Goal: Check status: Check status

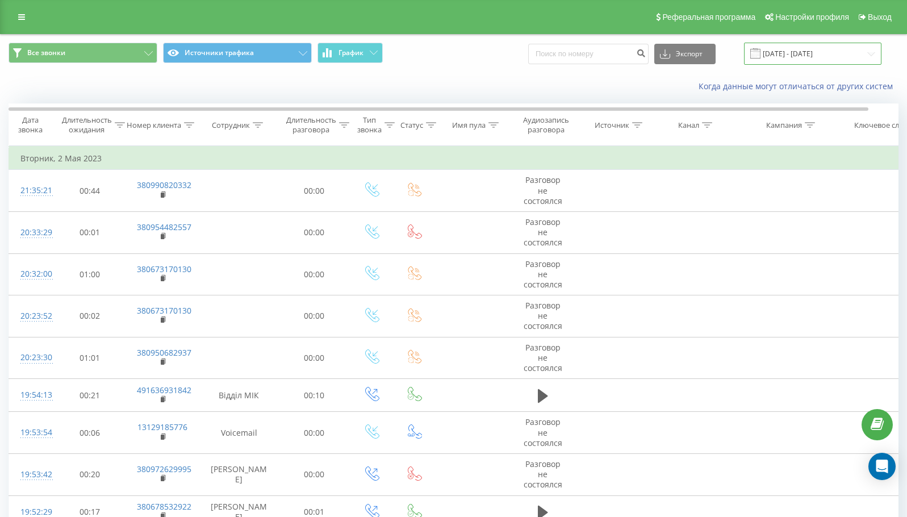
drag, startPoint x: 786, startPoint y: 57, endPoint x: 777, endPoint y: 57, distance: 8.5
click at [786, 57] on input "[DATE] - [DATE]" at bounding box center [812, 54] width 137 height 22
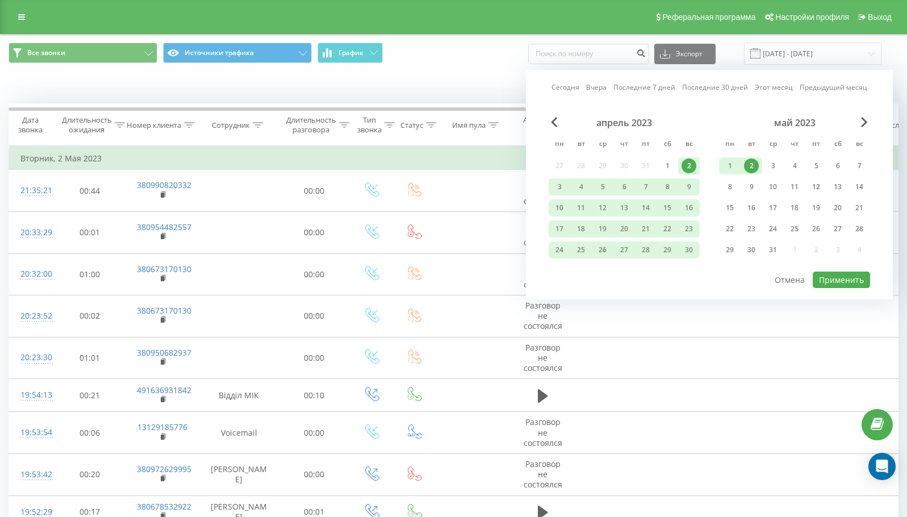
click at [573, 86] on link "Сегодня" at bounding box center [566, 87] width 28 height 11
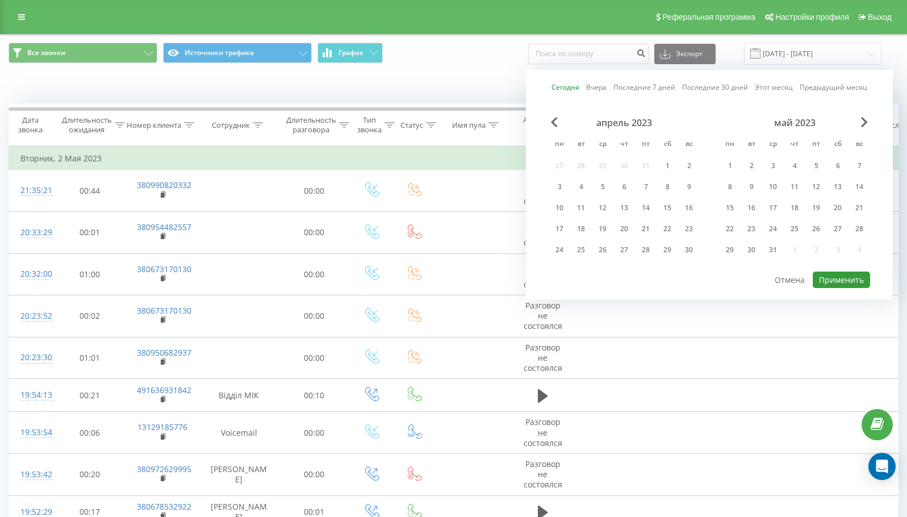
click at [832, 278] on button "Применить" at bounding box center [841, 280] width 57 height 16
type input "[DATE] - [DATE]"
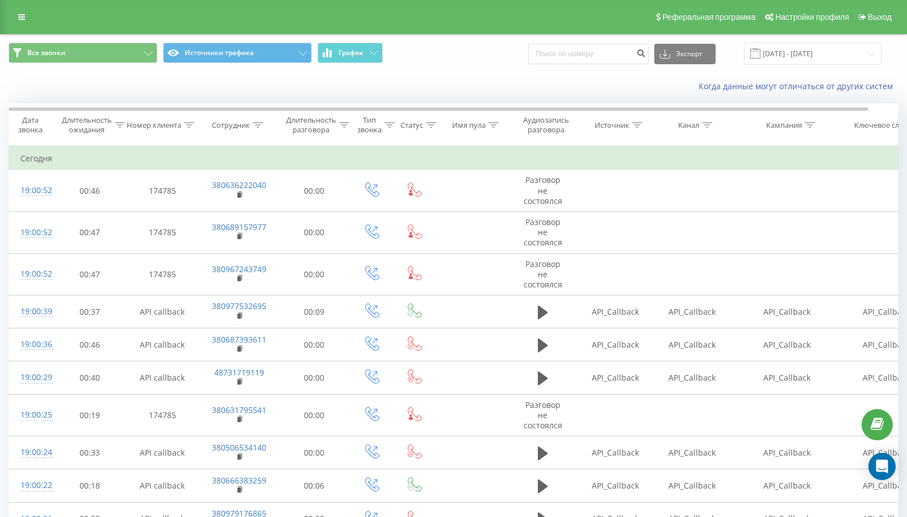
click at [79, 64] on span "Все звонки Источники трафика График" at bounding box center [227, 54] width 437 height 22
click at [90, 61] on button "Все звонки" at bounding box center [83, 53] width 149 height 20
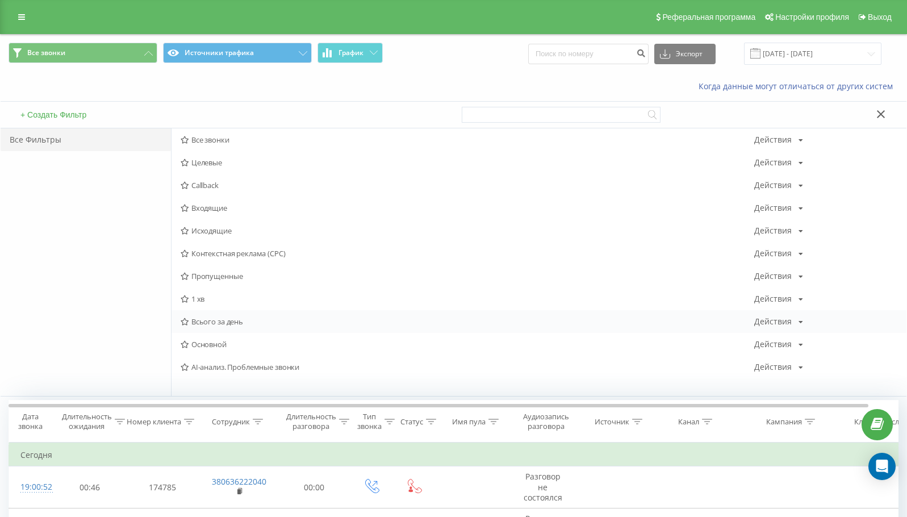
click at [203, 320] on span "Всього за день" at bounding box center [468, 322] width 574 height 8
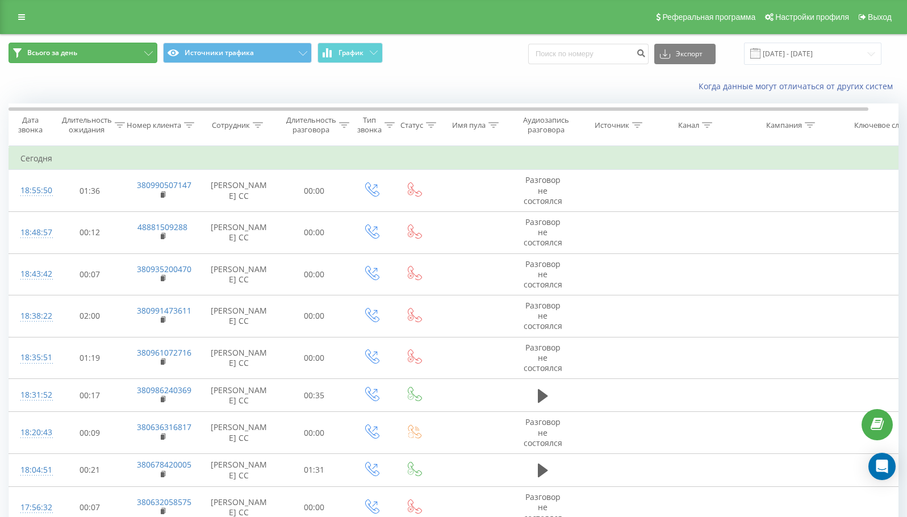
click at [84, 55] on button "Всього за день" at bounding box center [83, 53] width 149 height 20
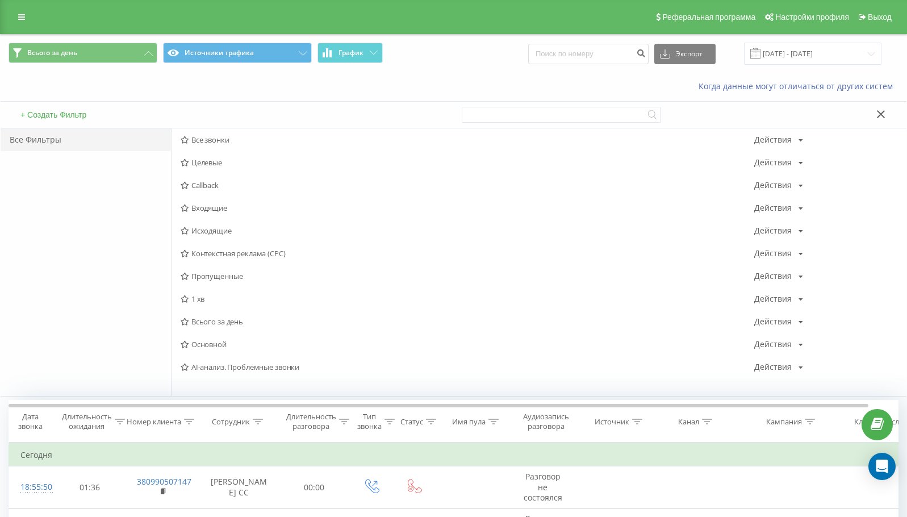
click at [212, 302] on span "1 хв" at bounding box center [468, 299] width 574 height 8
